Goal: Check status: Check status

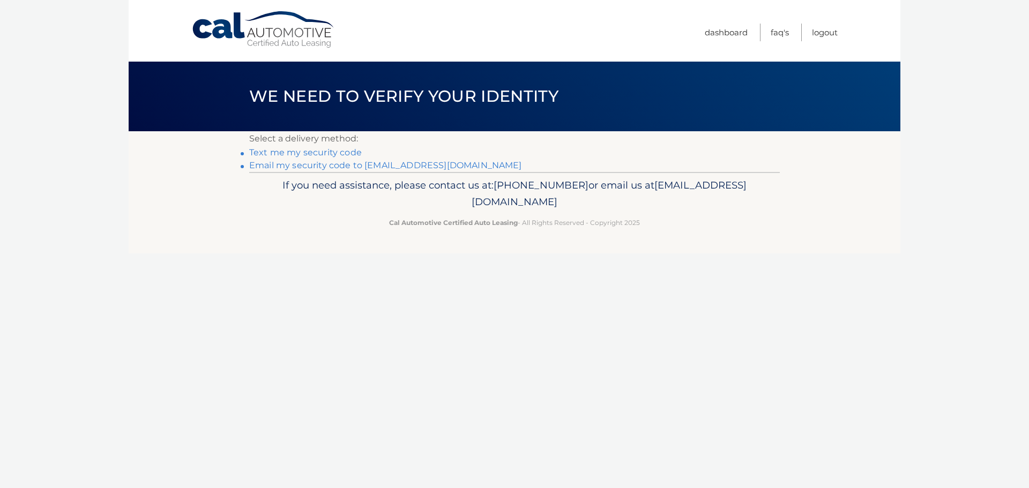
click at [323, 165] on link "Email my security code to [EMAIL_ADDRESS][DOMAIN_NAME]" at bounding box center [385, 165] width 273 height 10
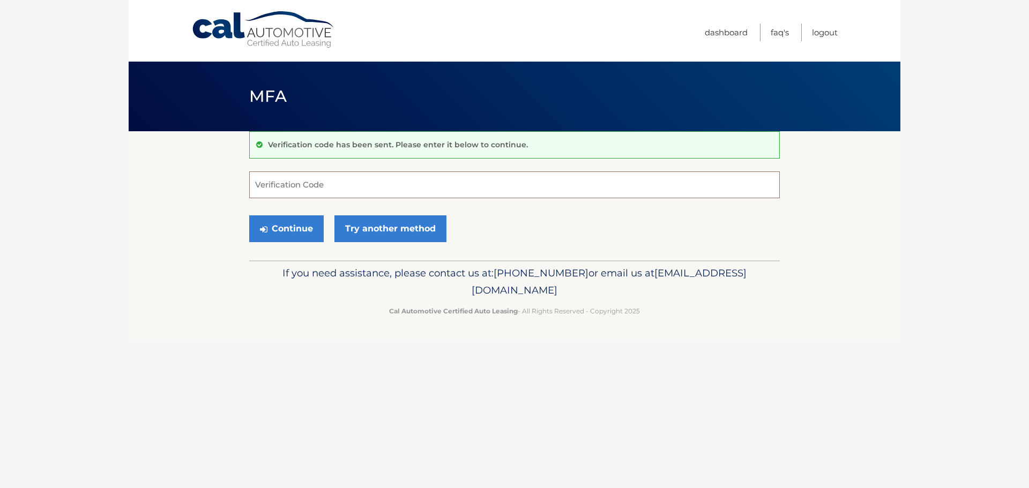
click at [295, 182] on input "Verification Code" at bounding box center [514, 184] width 531 height 27
type input "806576"
click at [293, 226] on button "Continue" at bounding box center [286, 228] width 74 height 27
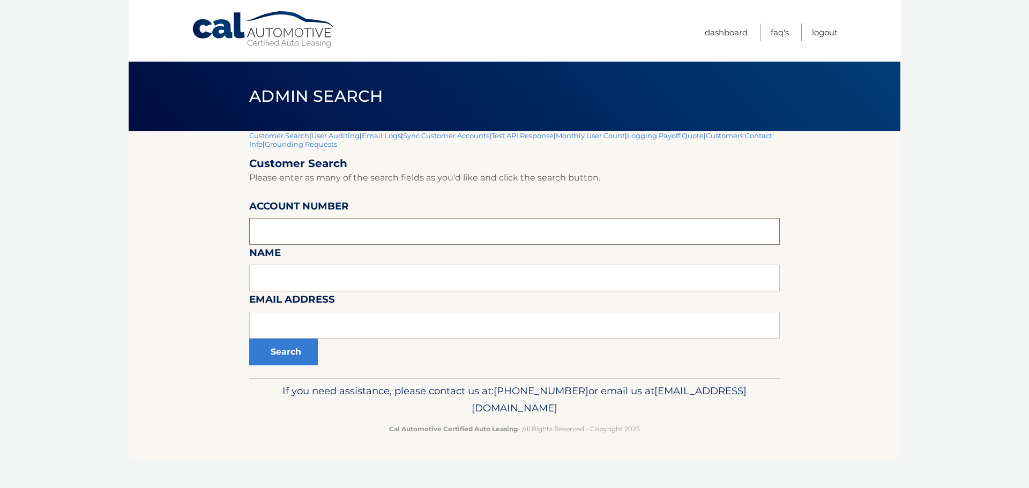
click at [293, 227] on input "text" at bounding box center [514, 231] width 531 height 27
type input "44455538161"
click at [293, 350] on button "Search" at bounding box center [283, 352] width 69 height 27
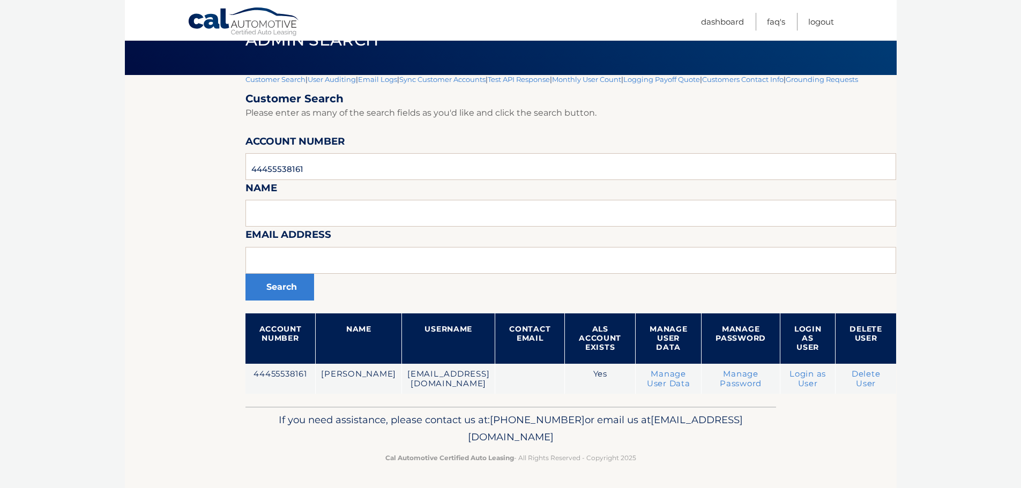
scroll to position [65, 0]
